Goal: Book appointment/travel/reservation

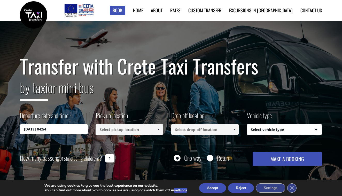
click at [110, 132] on input at bounding box center [130, 129] width 68 height 11
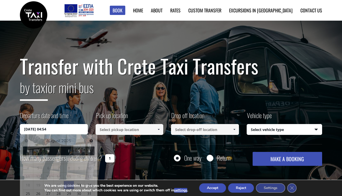
click at [79, 130] on input "[DATE] 04:54" at bounding box center [54, 129] width 68 height 10
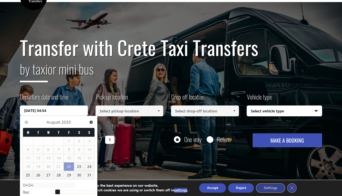
scroll to position [19, 0]
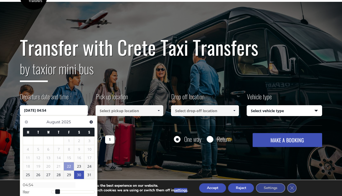
click at [77, 174] on link "30" at bounding box center [79, 175] width 10 height 8
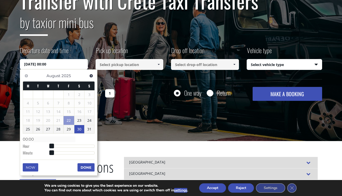
scroll to position [66, 0]
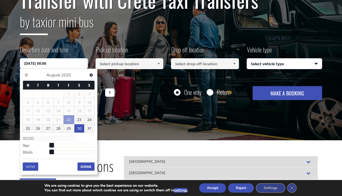
drag, startPoint x: 48, startPoint y: 143, endPoint x: 65, endPoint y: 144, distance: 16.8
click at [65, 144] on dl "Time 00:00 Hour Minute Second Millisecond Microsecond Time Zone -1200 -1100 -10…" at bounding box center [59, 145] width 72 height 22
type input "[DATE] 01:00"
type input "01:00"
type input "[DATE] 02:00"
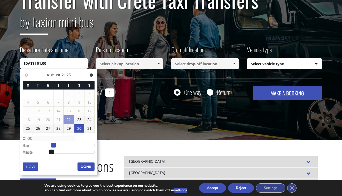
type input "02:00"
type input "[DATE] 03:00"
type input "03:00"
type input "[DATE] 04:00"
type input "04:00"
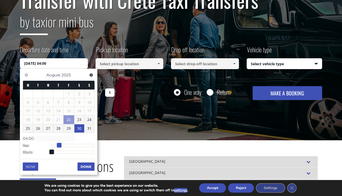
type input "[DATE] 05:00"
type input "05:00"
type input "[DATE] 06:00"
type input "06:00"
type input "[DATE] 07:00"
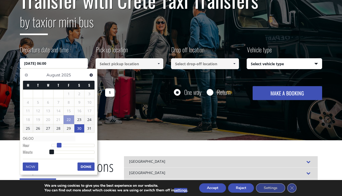
type input "07:00"
type input "[DATE] 08:00"
type input "08:00"
type input "[DATE] 09:00"
type input "09:00"
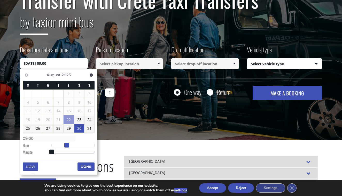
type input "[DATE] 10:00"
type input "10:00"
type input "[DATE] 11:00"
type input "11:00"
type input "[DATE] 12:00"
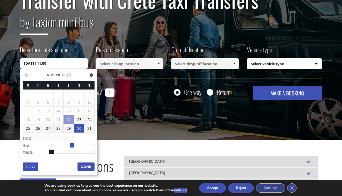
type input "12:00"
type input "[DATE] 13:00"
type input "13:00"
type input "[DATE] 14:00"
type input "14:00"
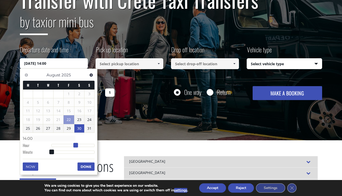
type input "[DATE] 15:00"
type input "15:00"
type input "[DATE] 16:00"
type input "16:00"
type input "[DATE] 17:00"
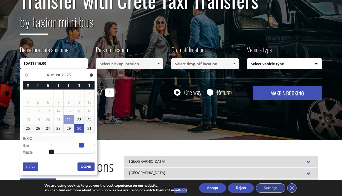
type input "17:00"
type input "[DATE] 18:00"
type input "18:00"
type input "[DATE] 19:00"
type input "19:00"
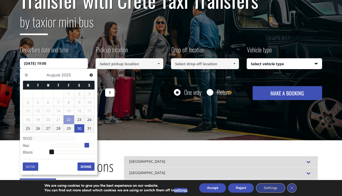
type input "[DATE] 20:00"
type input "20:00"
drag, startPoint x: 51, startPoint y: 142, endPoint x: 88, endPoint y: 146, distance: 37.1
click at [88, 146] on span at bounding box center [89, 145] width 5 height 5
click at [88, 127] on link "31" at bounding box center [89, 129] width 10 height 8
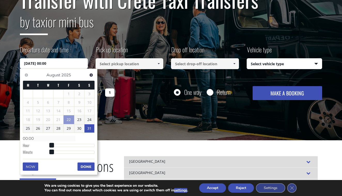
click at [52, 142] on dl "Time 00:00 Hour Minute Second Millisecond Microsecond Time Zone -1200 -1100 -10…" at bounding box center [59, 145] width 72 height 22
type input "[DATE] 01:00"
type input "01:00"
type input "[DATE] 02:00"
type input "02:00"
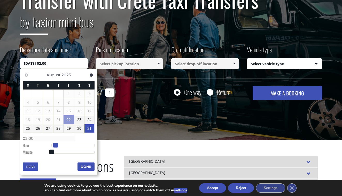
type input "[DATE] 01:00"
type input "01:00"
type input "[DATE] 00:00"
type input "00:00"
click at [53, 143] on span at bounding box center [51, 145] width 5 height 5
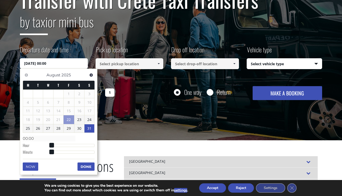
type input "[DATE] 00:01"
type input "00:01"
type input "[DATE] 00:02"
type input "00:02"
type input "[DATE] 00:03"
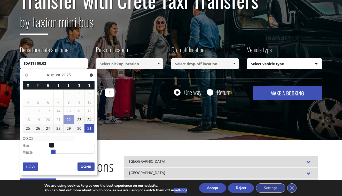
type input "00:03"
type input "[DATE] 00:04"
type input "00:04"
type input "[DATE] 00:05"
type input "00:05"
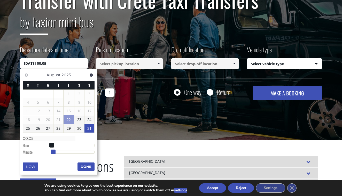
type input "[DATE] 00:06"
type input "00:06"
type input "[DATE] 00:08"
type input "00:08"
type input "[DATE] 00:10"
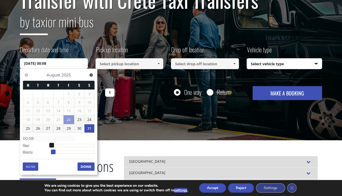
type input "00:10"
type input "[DATE] 00:12"
type input "00:12"
type input "[DATE] 00:15"
type input "00:15"
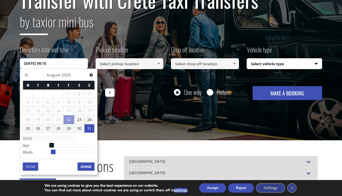
type input "[DATE] 00:17"
type input "00:17"
type input "[DATE] 00:19"
type input "00:19"
type input "[DATE] 00:22"
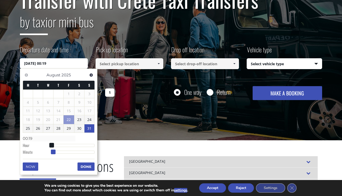
type input "00:22"
type input "[DATE] 00:24"
type input "00:24"
type input "[DATE] 00:26"
type input "00:26"
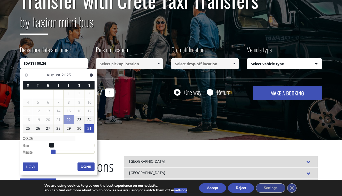
type input "[DATE] 00:28"
type input "00:28"
type input "[DATE] 00:30"
type input "00:30"
type input "[DATE] 00:32"
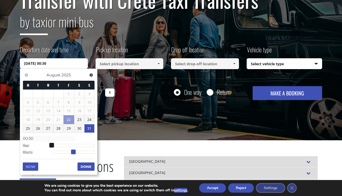
type input "00:32"
type input "[DATE] 00:34"
type input "00:34"
type input "[DATE] 00:35"
type input "00:35"
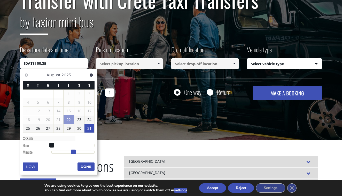
type input "[DATE] 00:37"
type input "00:37"
type input "[DATE] 00:39"
type input "00:39"
type input "[DATE] 00:40"
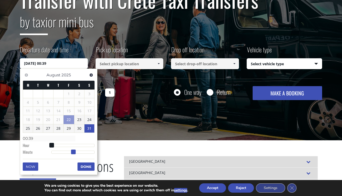
type input "00:40"
type input "[DATE] 00:41"
type input "00:41"
type input "[DATE] 00:42"
type input "00:42"
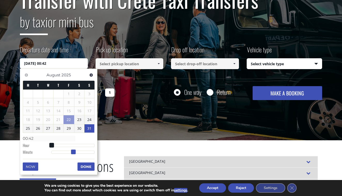
type input "[DATE] 00:43"
type input "00:43"
type input "[DATE] 00:44"
type input "00:44"
type input "[DATE] 00:45"
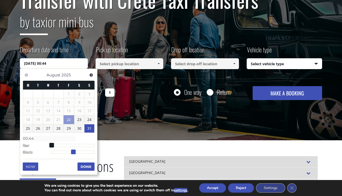
type input "00:45"
type input "[DATE] 00:46"
type input "00:46"
type input "[DATE] 00:47"
type input "00:47"
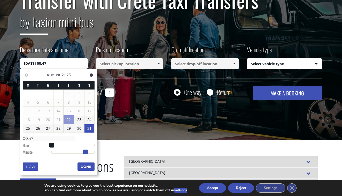
type input "[DATE] 00:46"
type input "00:46"
type input "[DATE] 00:47"
type input "00:47"
type input "[DATE] 00:48"
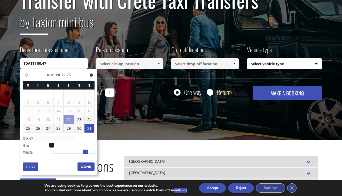
type input "00:48"
type input "[DATE] 00:49"
type input "00:49"
type input "[DATE] 00:50"
type input "00:50"
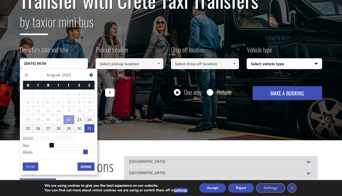
type input "[DATE] 00:51"
type input "00:51"
type input "[DATE] 00:52"
type input "00:52"
type input "[DATE] 00:53"
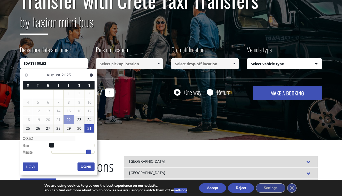
type input "00:53"
type input "[DATE] 00:54"
type input "00:54"
type input "[DATE] 00:53"
type input "00:53"
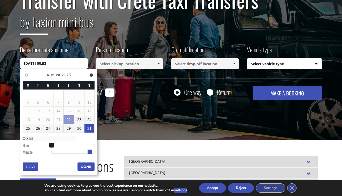
type input "[DATE] 00:52"
type input "00:52"
type input "[DATE] 00:51"
type input "00:51"
drag, startPoint x: 52, startPoint y: 149, endPoint x: 89, endPoint y: 144, distance: 37.2
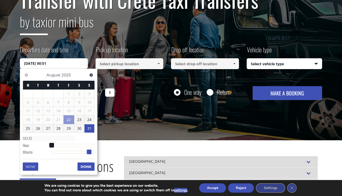
click at [89, 144] on dl "Time 00:51 Hour Minute Second Millisecond Microsecond Time Zone -1200 -1100 -10…" at bounding box center [59, 145] width 72 height 22
click at [92, 167] on button "Done" at bounding box center [85, 167] width 17 height 8
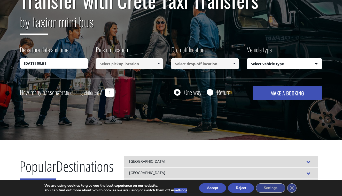
click at [106, 64] on input at bounding box center [130, 63] width 68 height 11
click at [159, 64] on span at bounding box center [159, 64] width 4 height 4
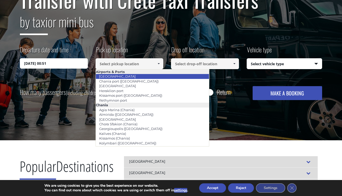
click at [142, 75] on li "[GEOGRAPHIC_DATA]" at bounding box center [152, 76] width 113 height 5
type input "[GEOGRAPHIC_DATA]"
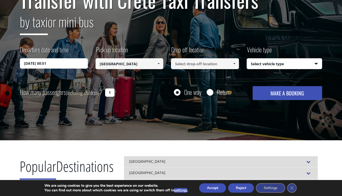
click at [179, 66] on input at bounding box center [205, 63] width 68 height 11
click at [233, 64] on span at bounding box center [234, 64] width 4 height 4
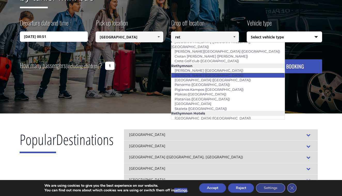
scroll to position [17, 0]
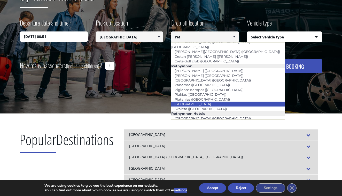
click at [206, 102] on li "[GEOGRAPHIC_DATA]" at bounding box center [227, 104] width 113 height 5
type input "[GEOGRAPHIC_DATA]"
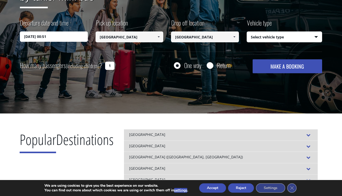
click at [105, 65] on input "1" at bounding box center [109, 66] width 9 height 8
click at [110, 66] on input "1" at bounding box center [109, 66] width 9 height 8
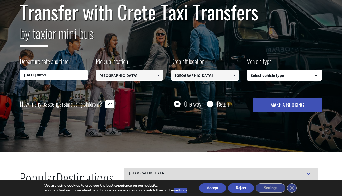
scroll to position [49, 0]
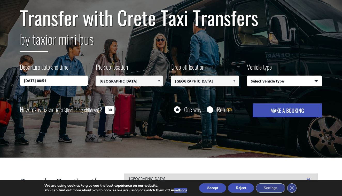
type input "29"
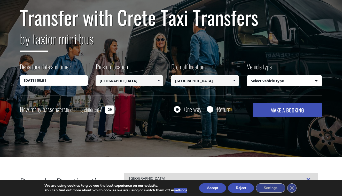
scroll to position [49, 0]
